Goal: Information Seeking & Learning: Learn about a topic

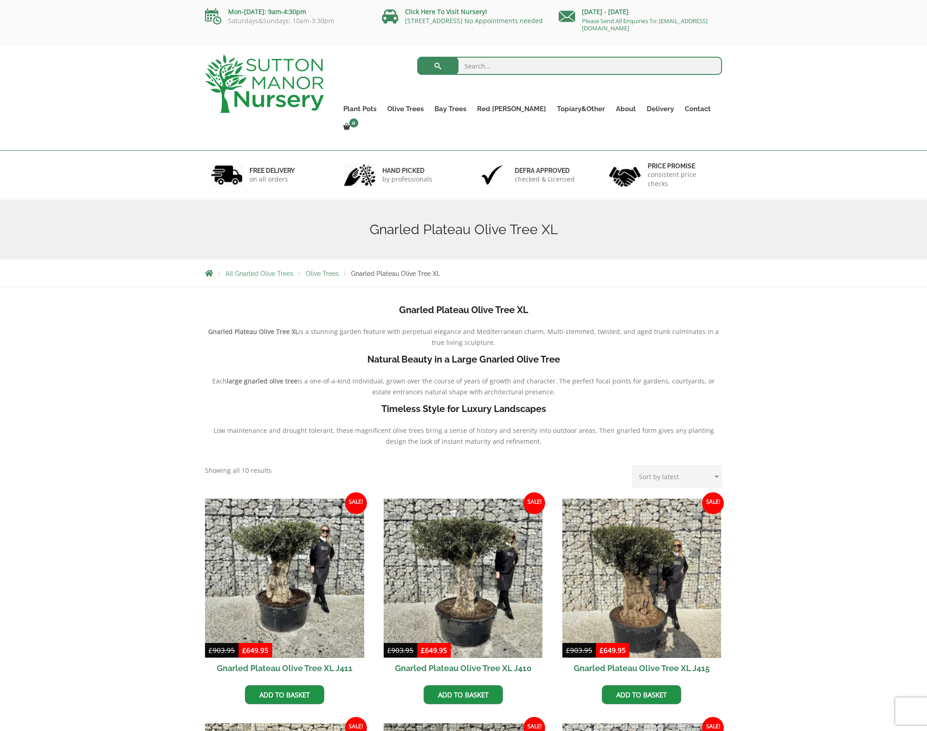
click at [264, 68] on img at bounding box center [264, 83] width 119 height 59
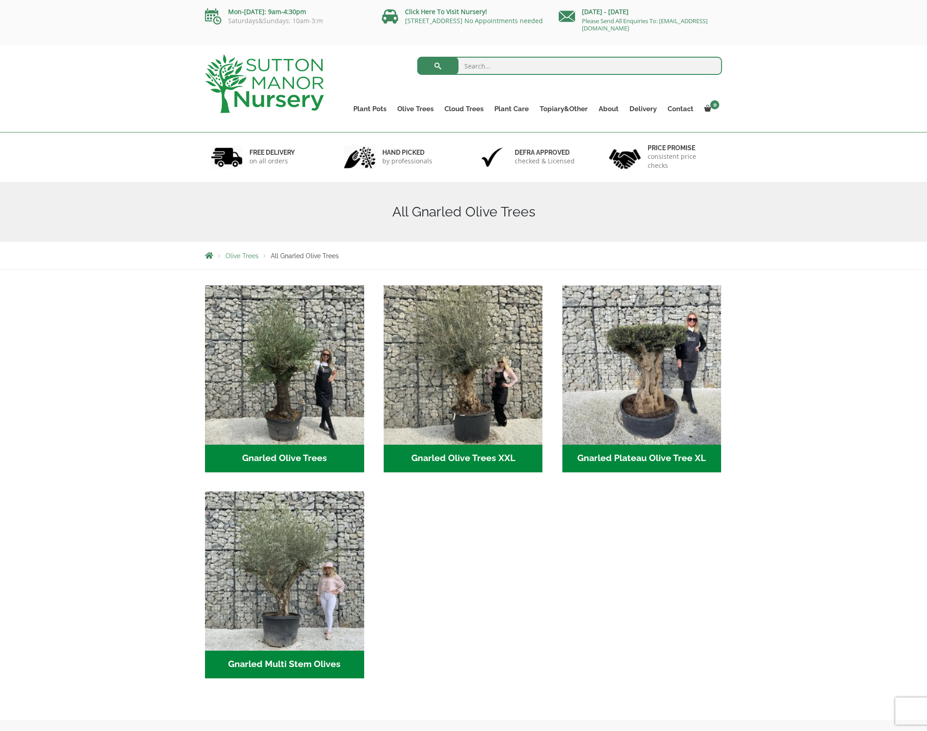
click at [367, 411] on ul "Gnarled Olive Trees (122) Gnarled Olive Trees XXL (60) Gnarled Plateau Olive Tr…" at bounding box center [463, 491] width 517 height 412
click at [343, 403] on img "Visit product category Gnarled Olive Trees" at bounding box center [284, 364] width 167 height 167
click at [461, 318] on img "Visit product category Gnarled Olive Trees XXL" at bounding box center [463, 364] width 167 height 167
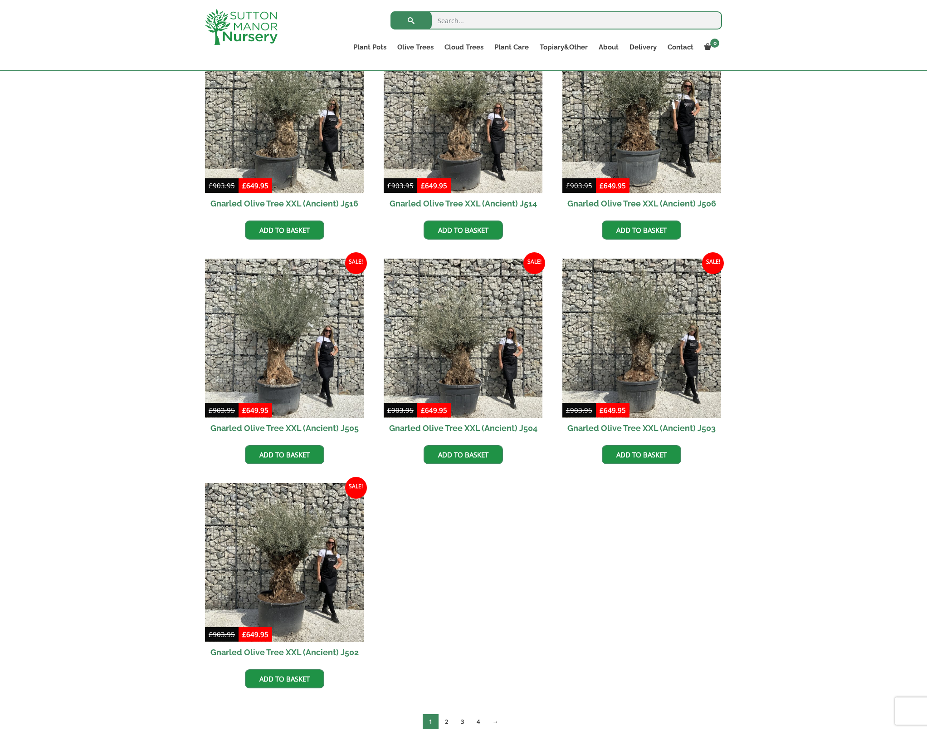
scroll to position [1202, 0]
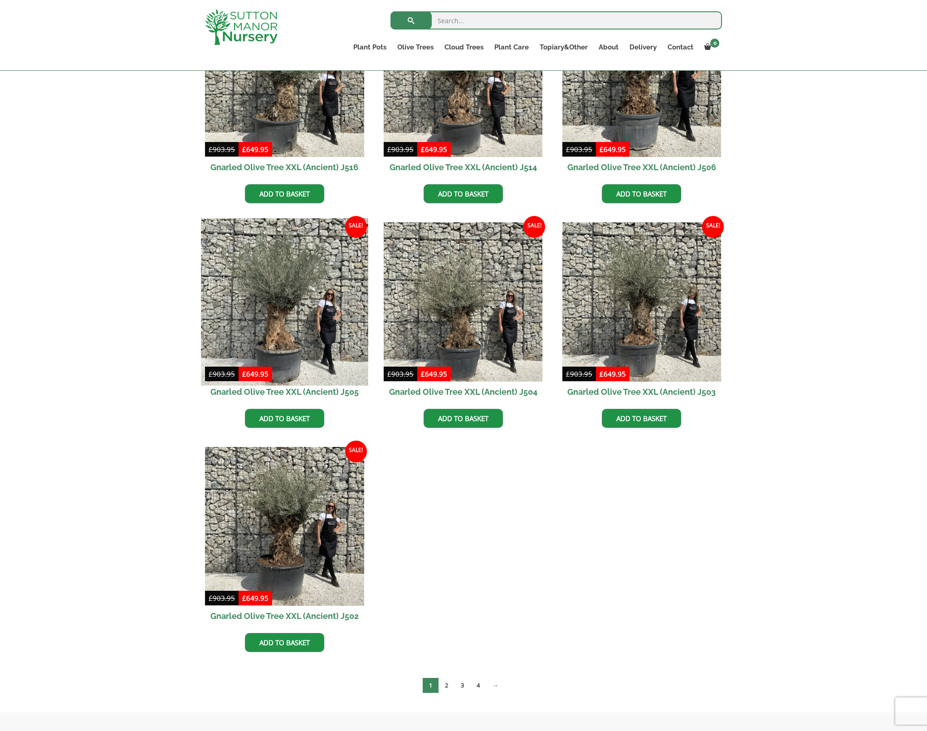
click at [303, 267] on img at bounding box center [284, 301] width 167 height 167
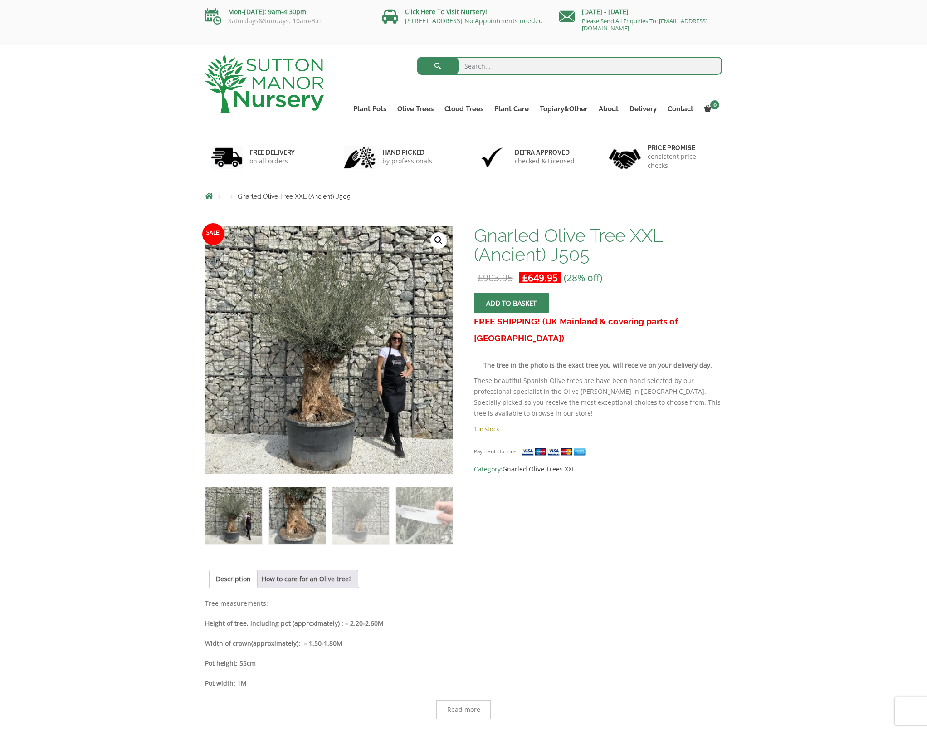
click at [311, 521] on img at bounding box center [297, 515] width 57 height 57
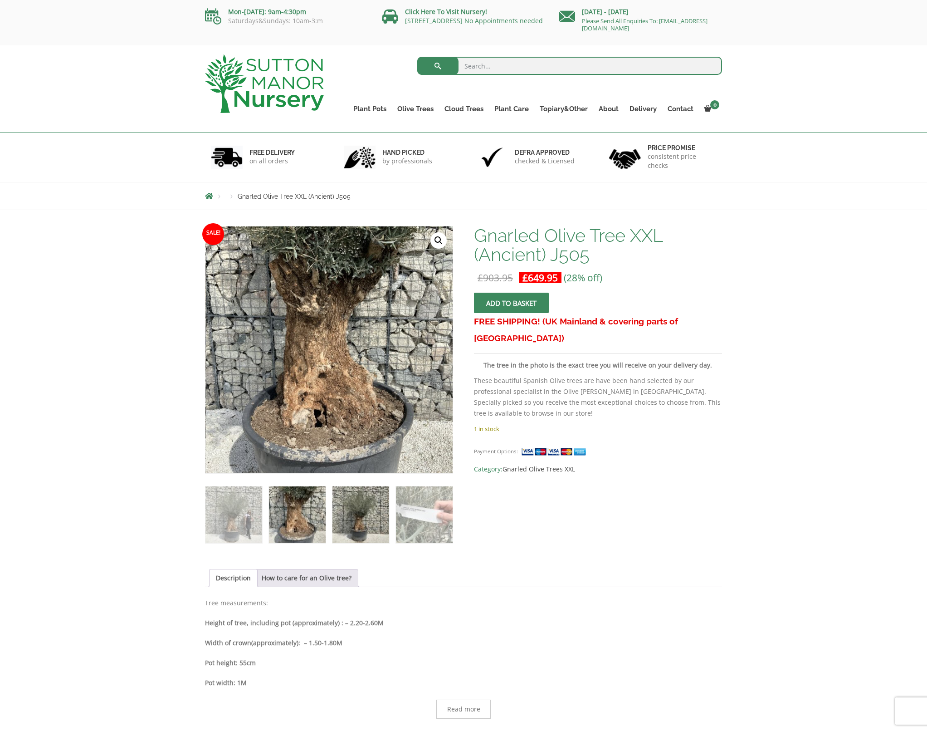
click at [362, 514] on img at bounding box center [361, 514] width 57 height 57
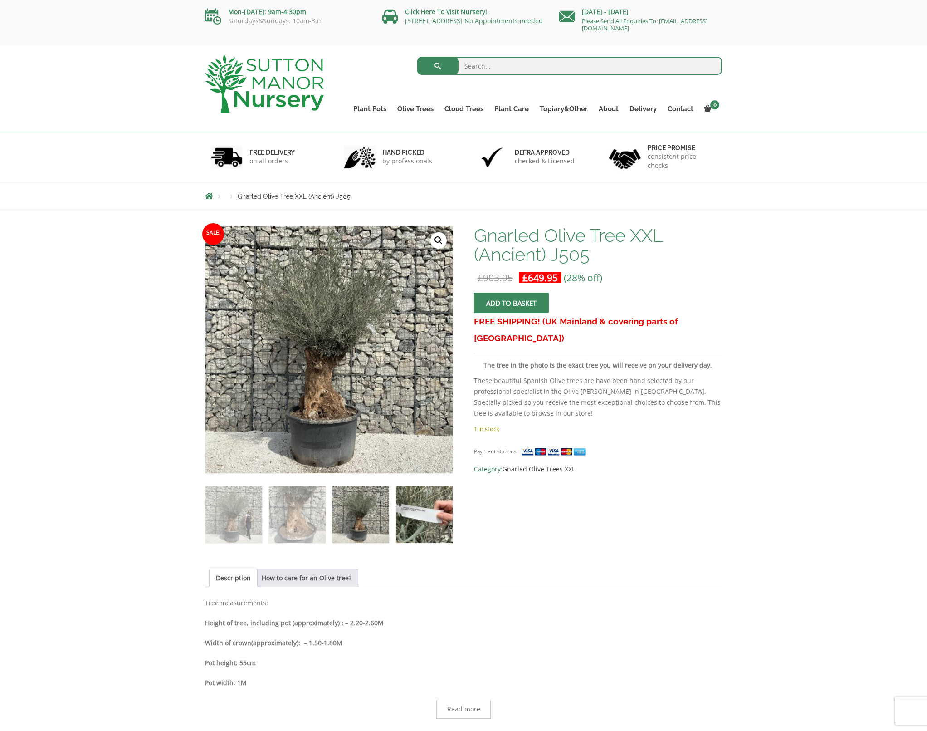
click at [421, 516] on img at bounding box center [424, 514] width 57 height 57
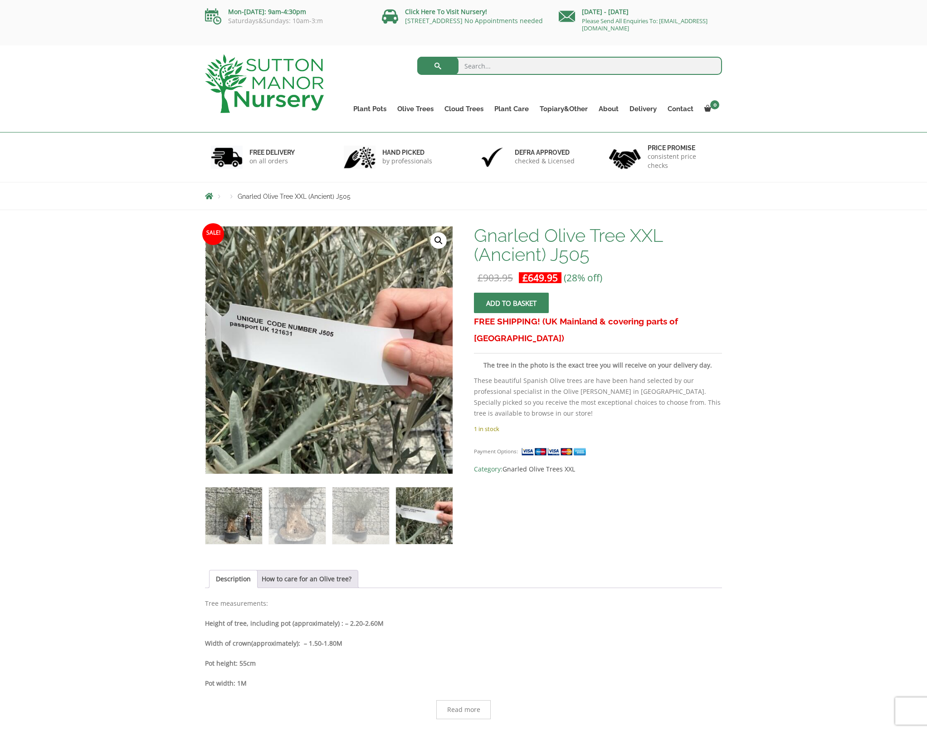
click at [237, 516] on img at bounding box center [233, 515] width 57 height 57
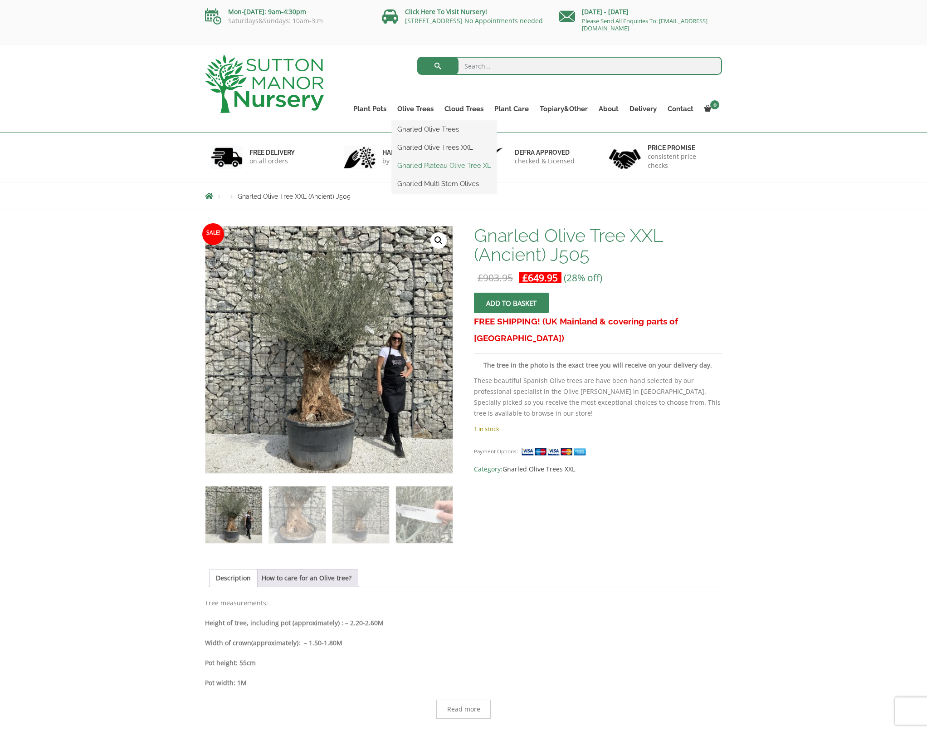
click at [438, 166] on link "Gnarled Plateau Olive Tree XL" at bounding box center [444, 166] width 105 height 14
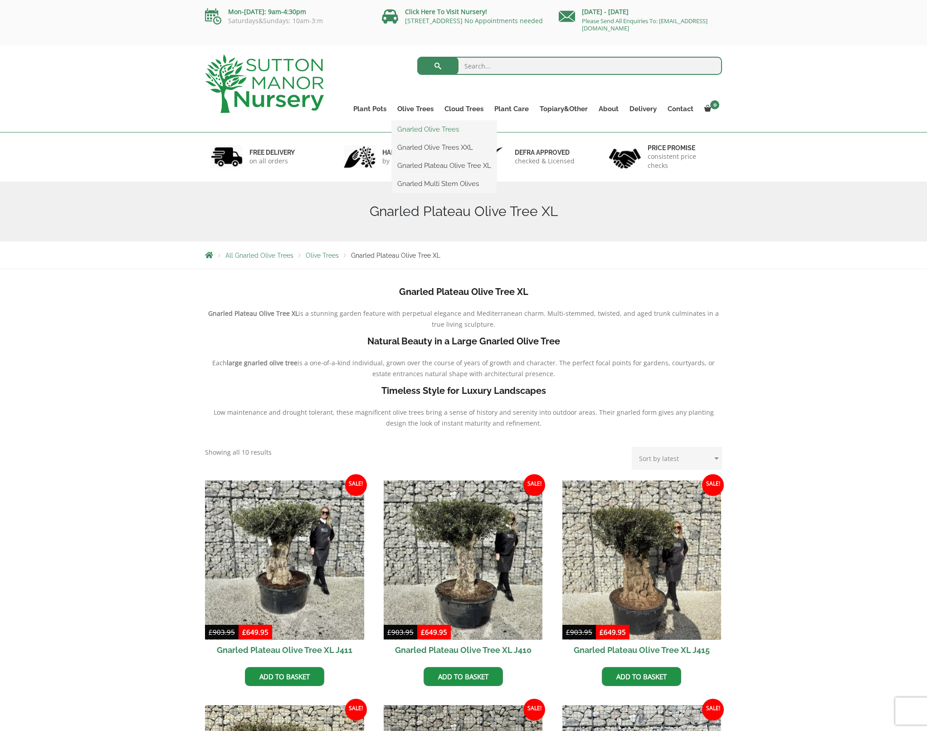
click at [428, 132] on link "Gnarled Olive Trees" at bounding box center [444, 129] width 105 height 14
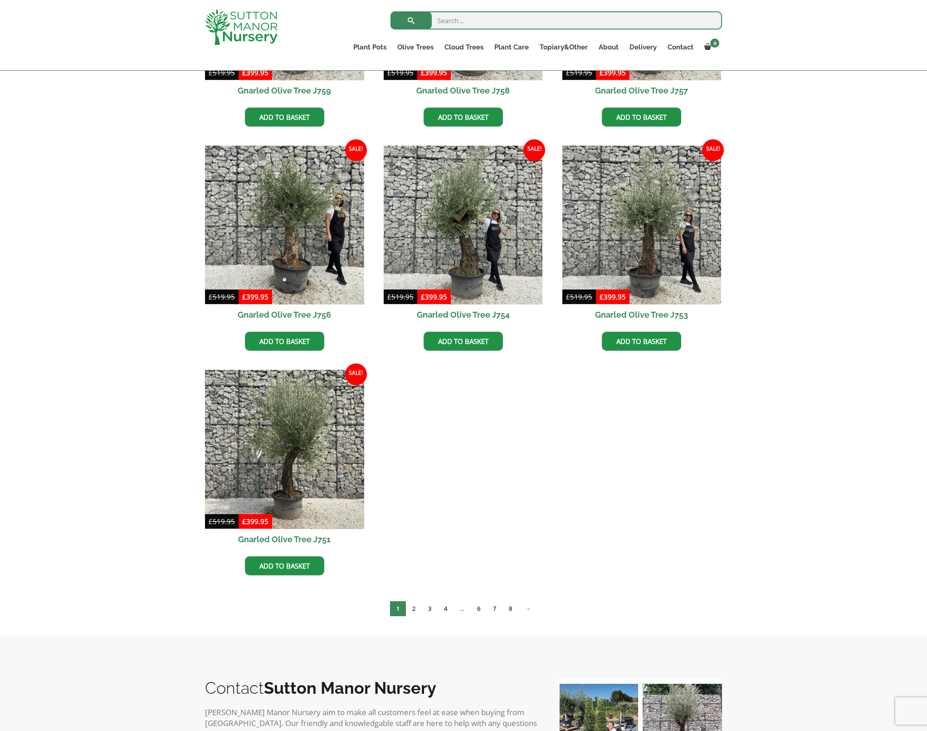
scroll to position [638, 0]
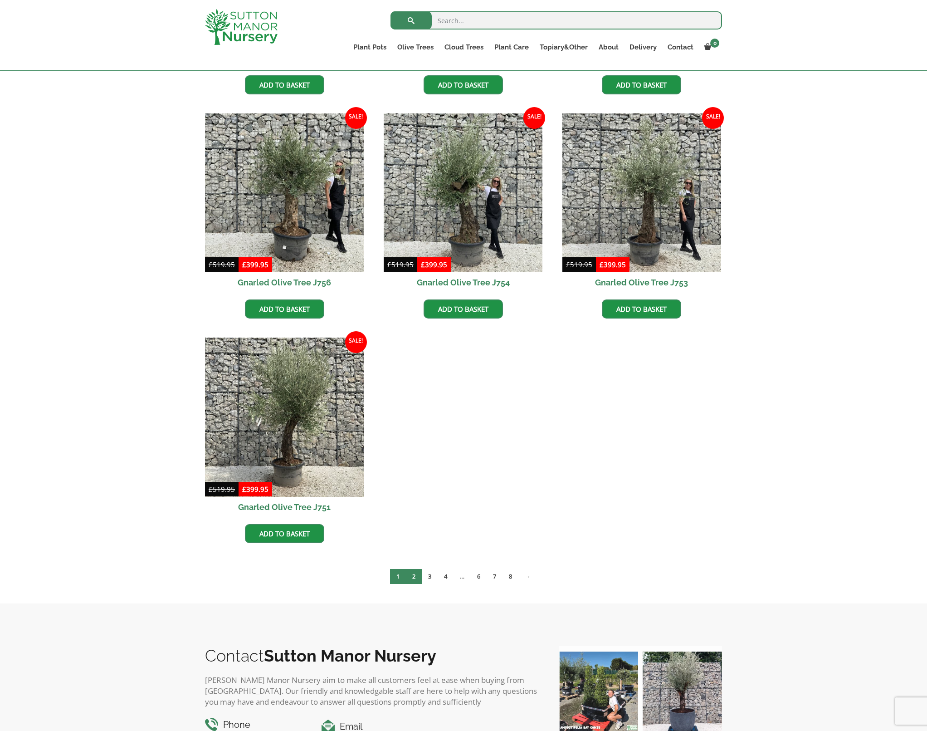
click at [415, 574] on link "2" at bounding box center [414, 576] width 16 height 15
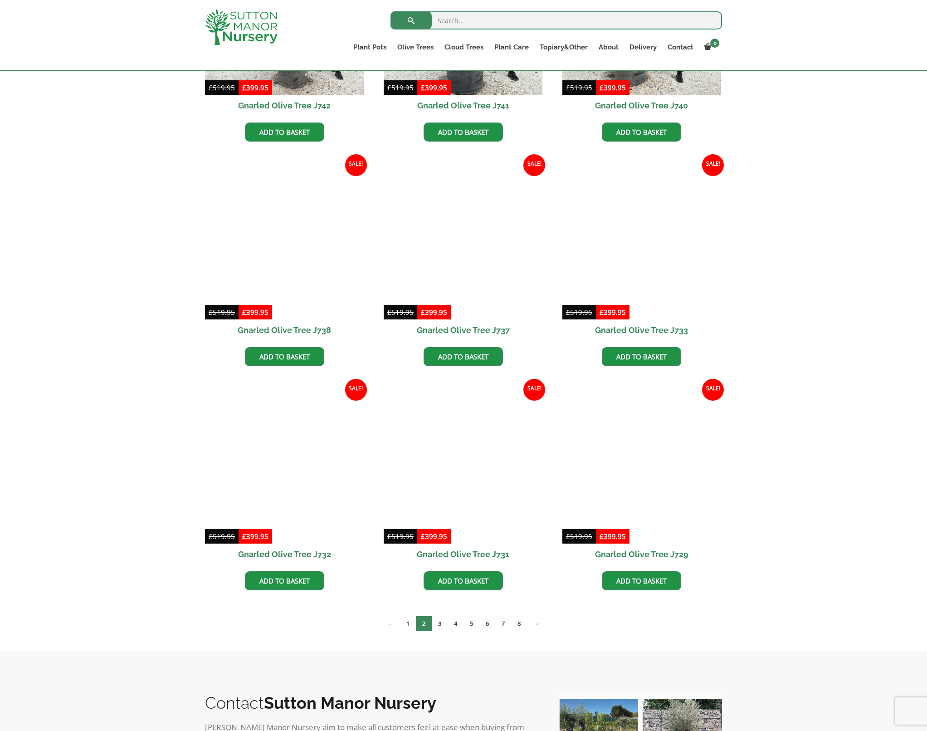
scroll to position [875, 0]
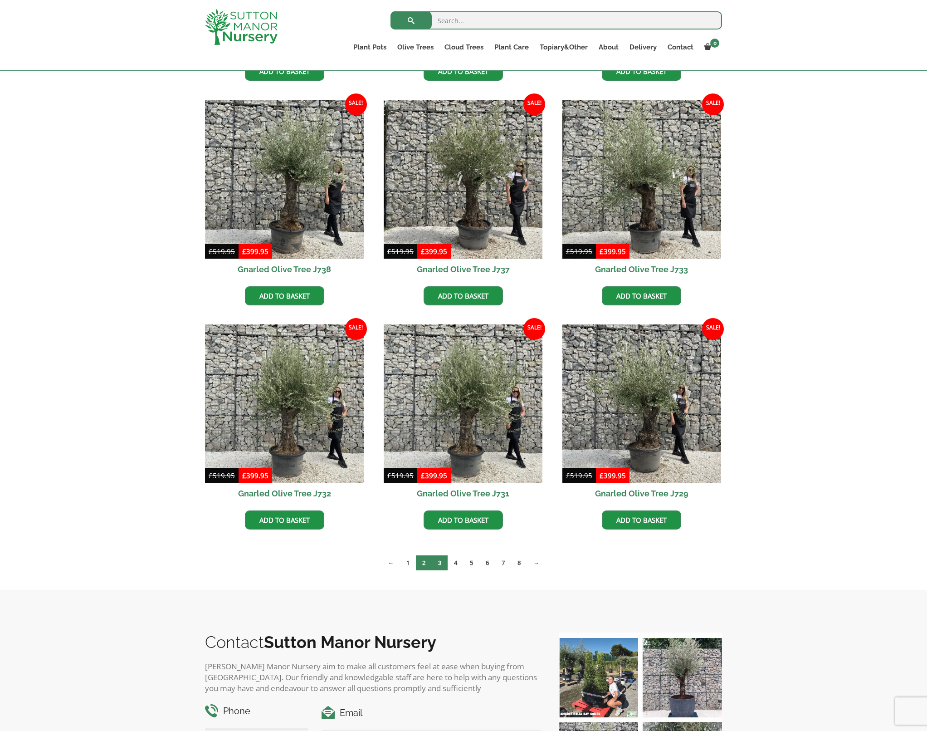
click at [439, 560] on link "3" at bounding box center [440, 562] width 16 height 15
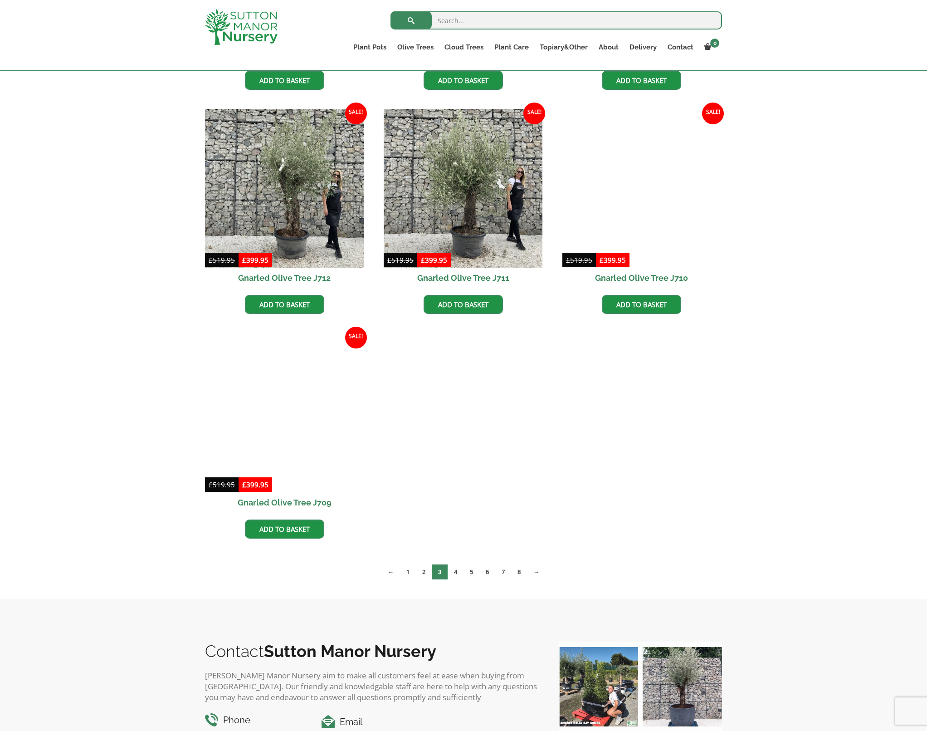
scroll to position [1120, 0]
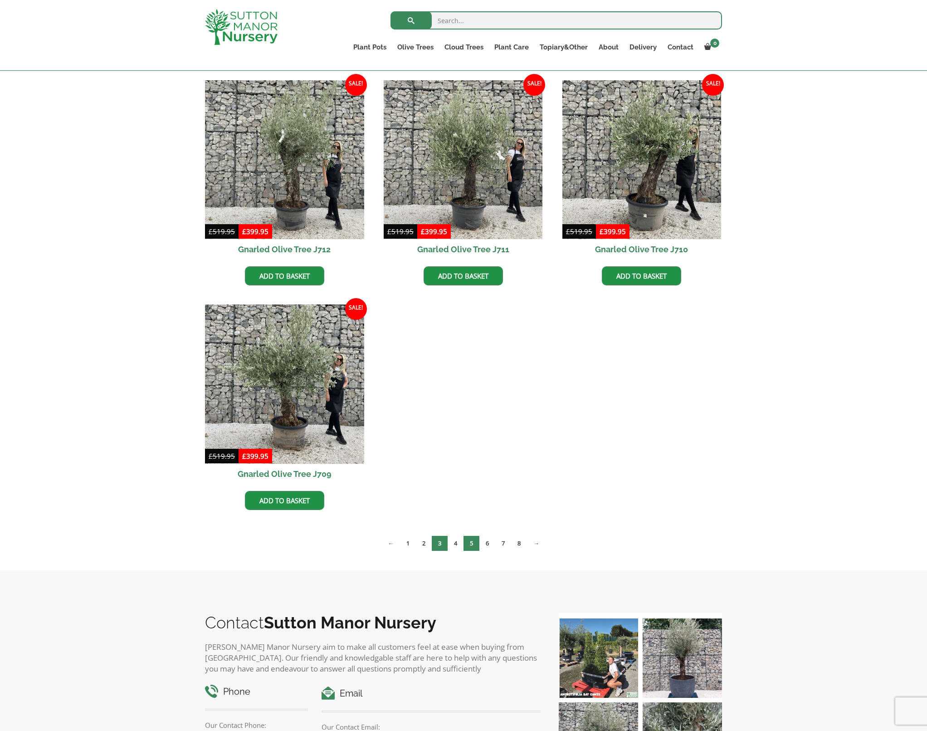
click at [464, 537] on link "5" at bounding box center [472, 543] width 16 height 15
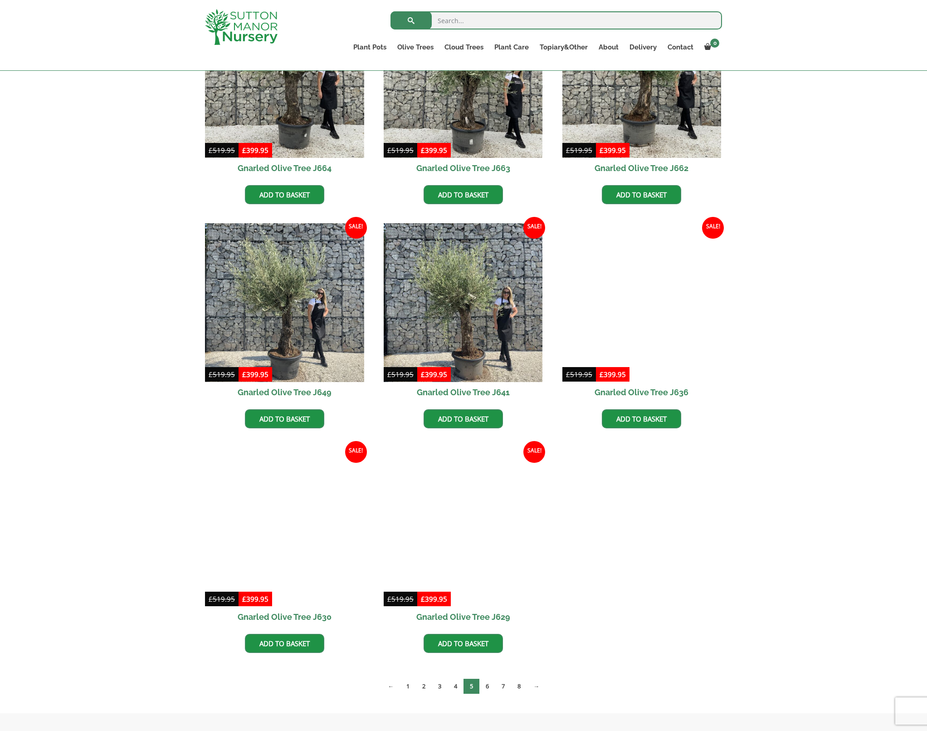
scroll to position [1005, 0]
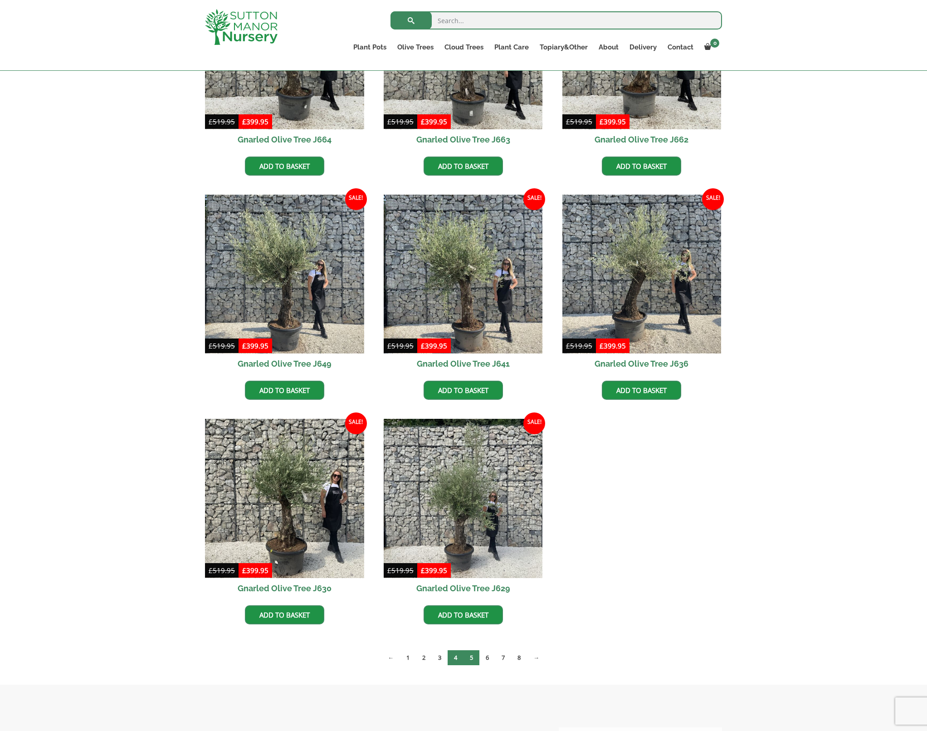
click at [457, 660] on link "4" at bounding box center [456, 657] width 16 height 15
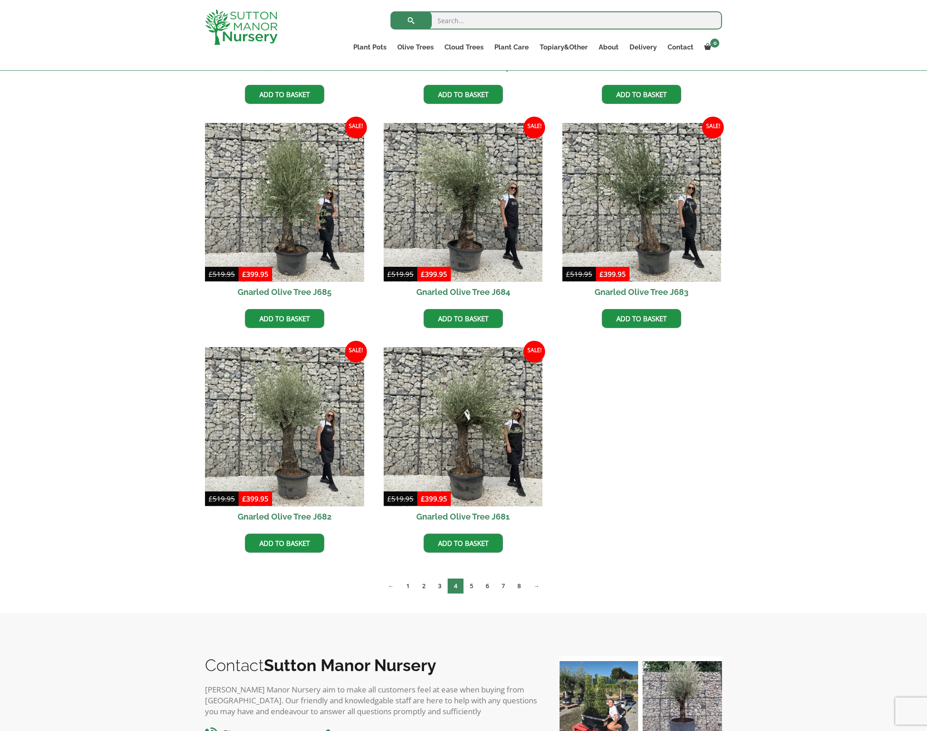
scroll to position [1081, 0]
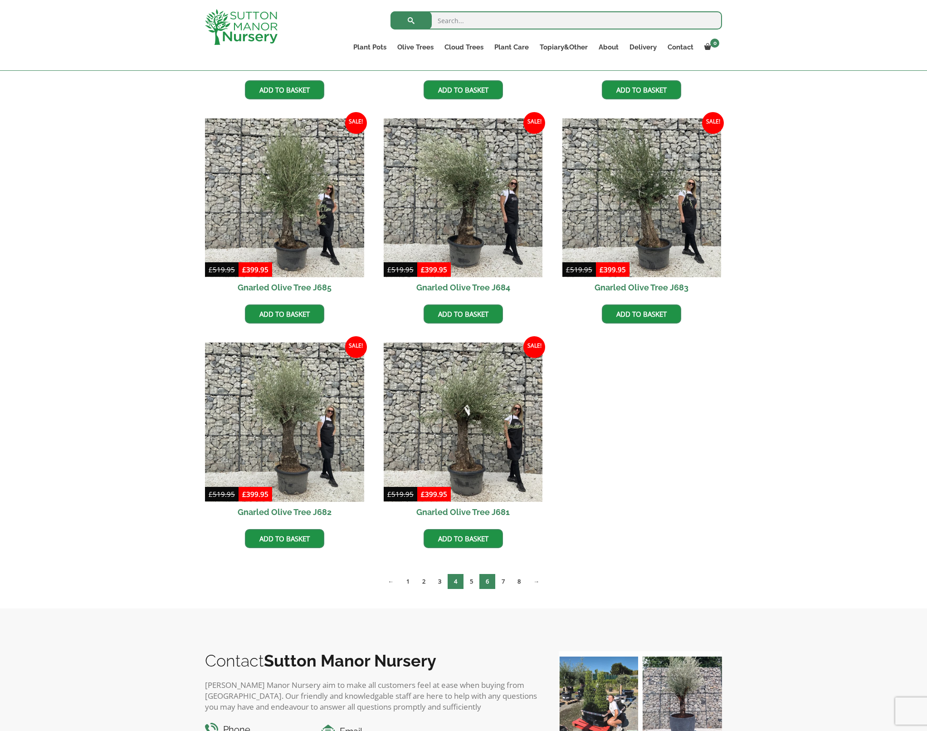
click at [489, 579] on link "6" at bounding box center [487, 581] width 16 height 15
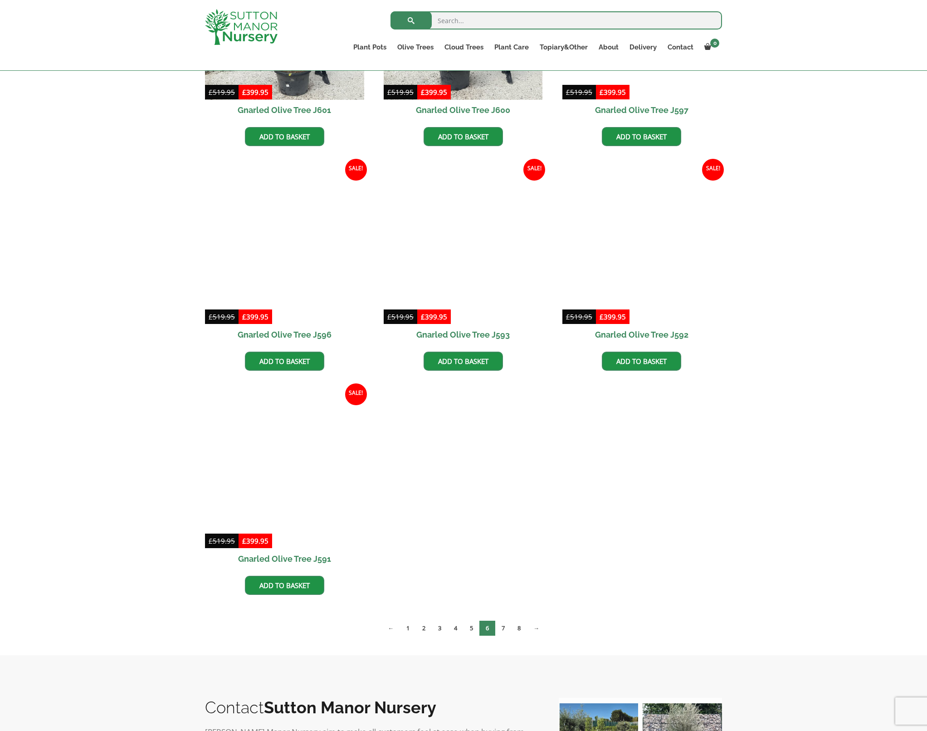
scroll to position [1291, 0]
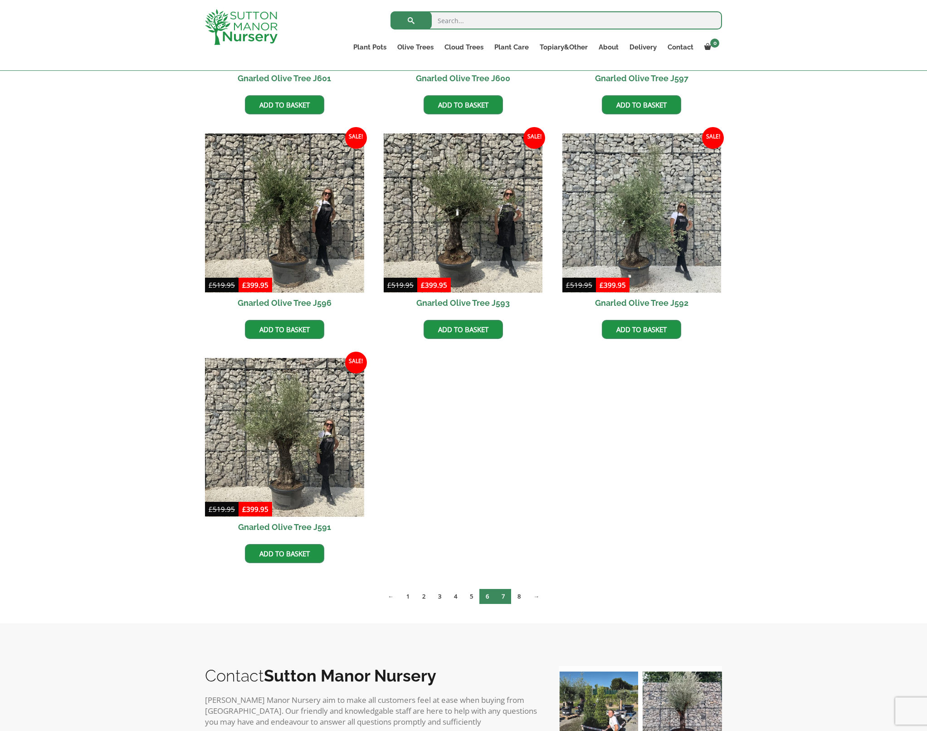
click at [505, 595] on link "7" at bounding box center [503, 596] width 16 height 15
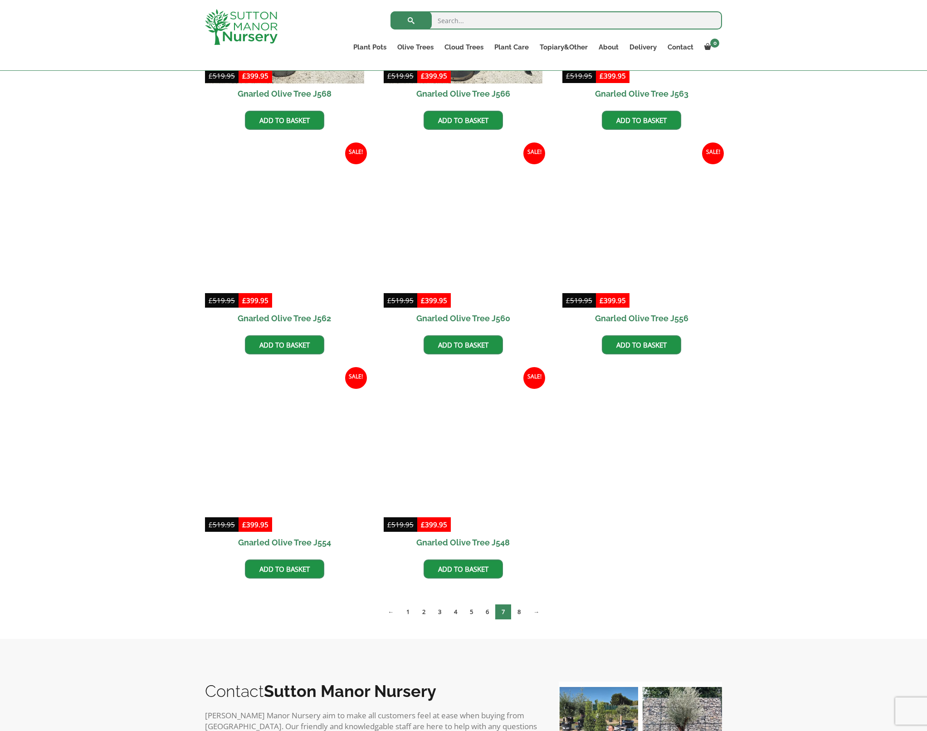
scroll to position [1371, 0]
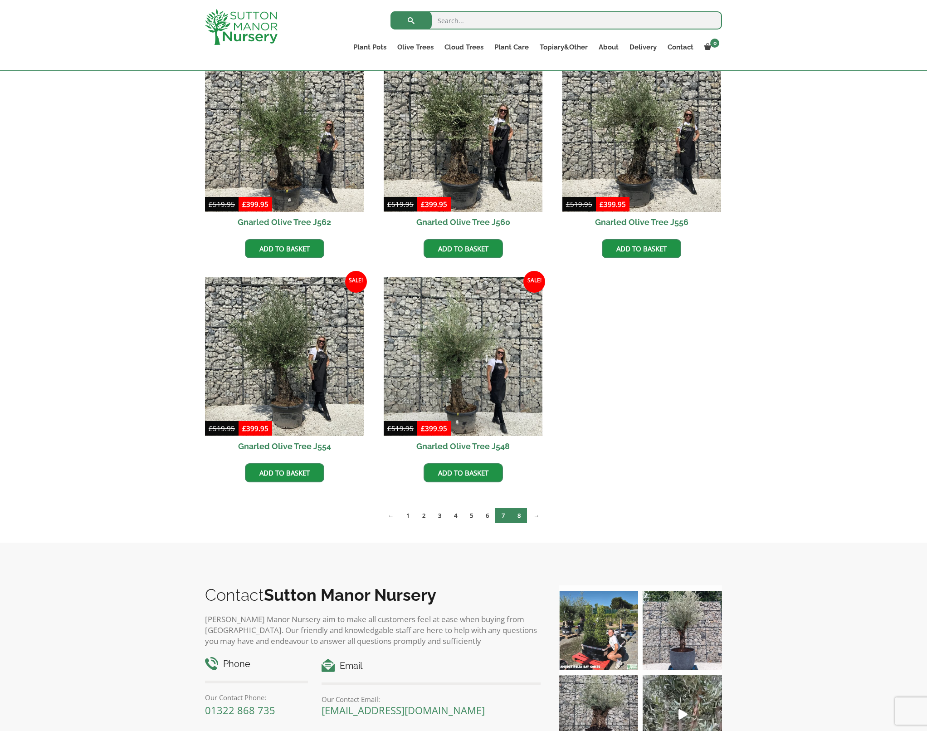
click at [520, 513] on link "8" at bounding box center [519, 515] width 16 height 15
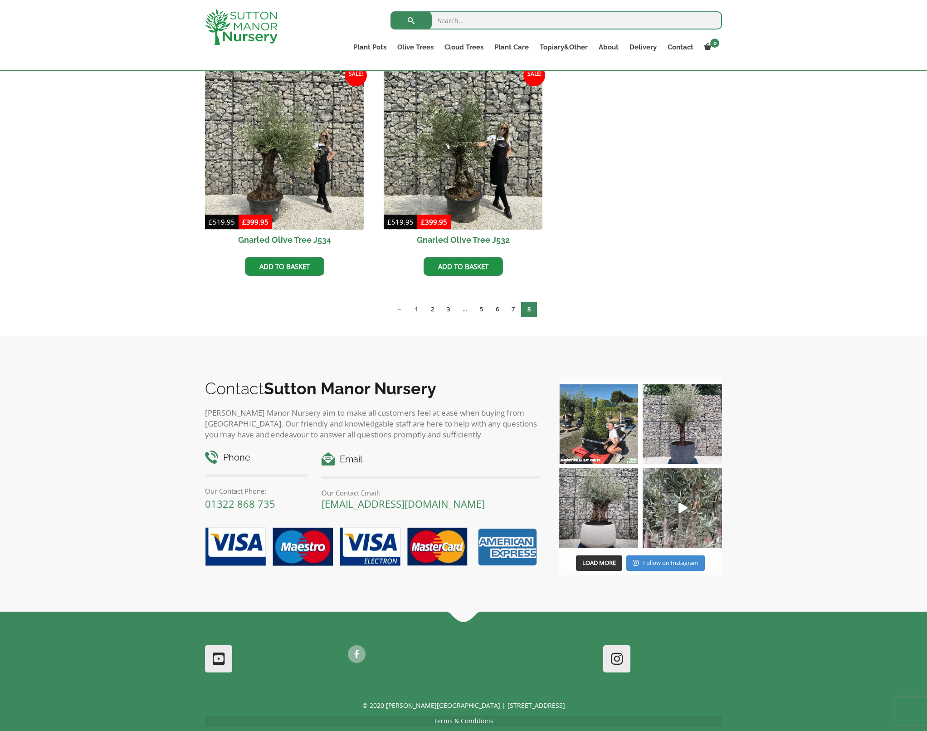
scroll to position [709, 0]
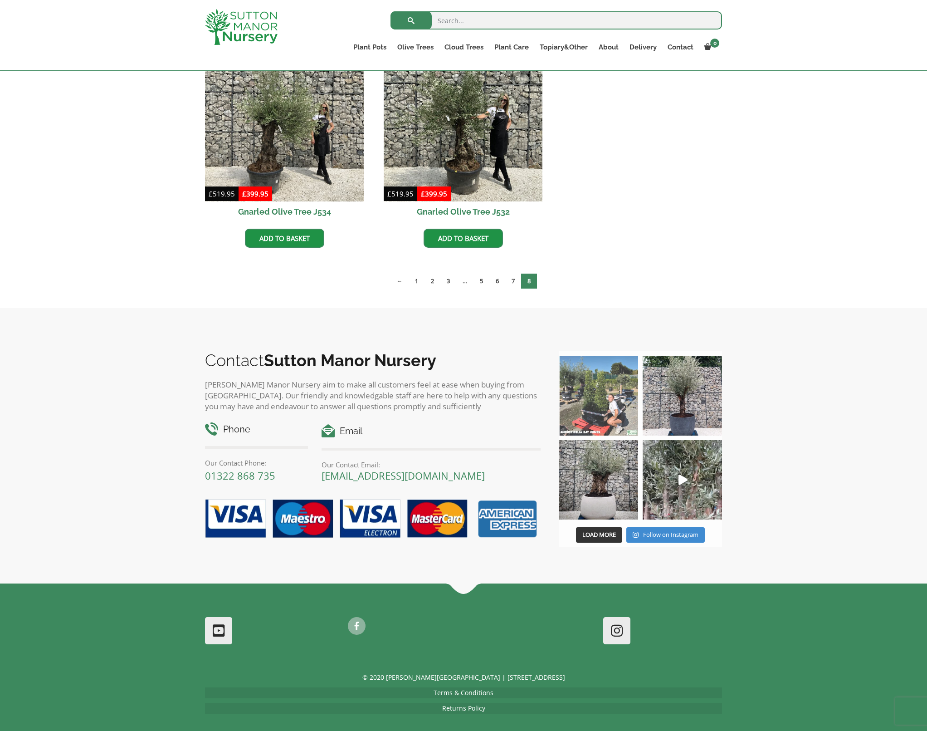
click at [596, 387] on img at bounding box center [598, 395] width 79 height 79
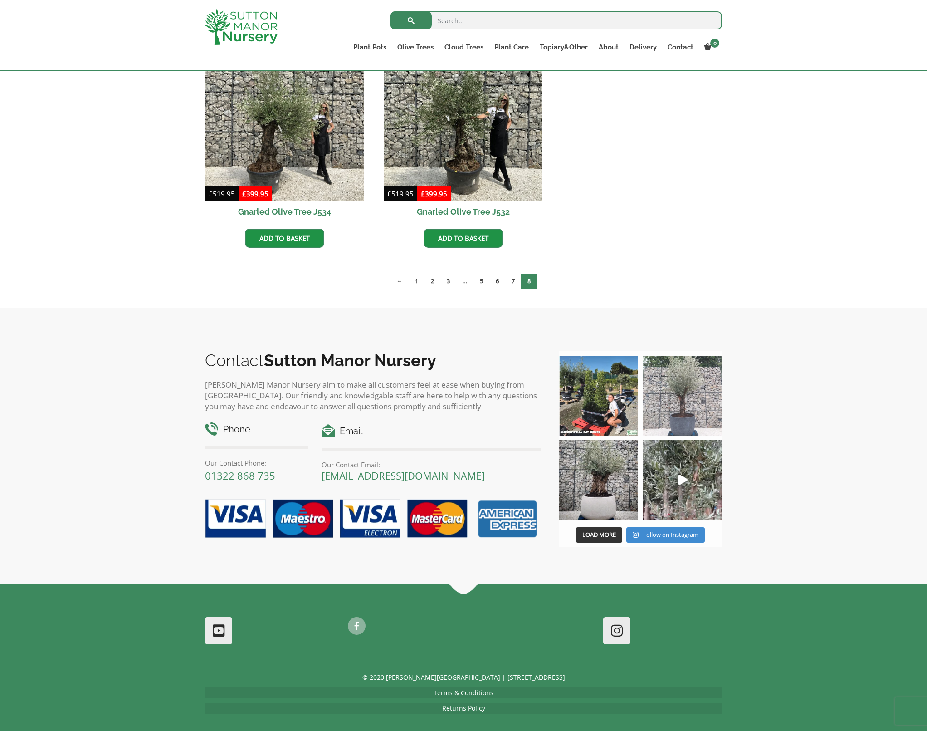
click at [677, 388] on img at bounding box center [682, 395] width 79 height 79
